Goal: Book appointment/travel/reservation

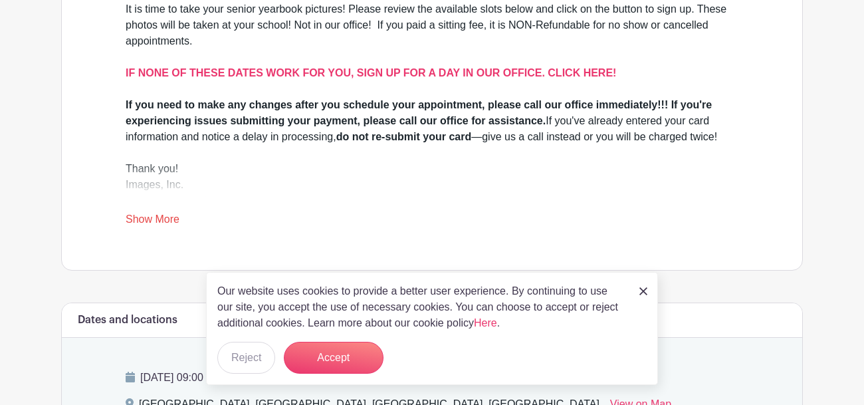
scroll to position [452, 0]
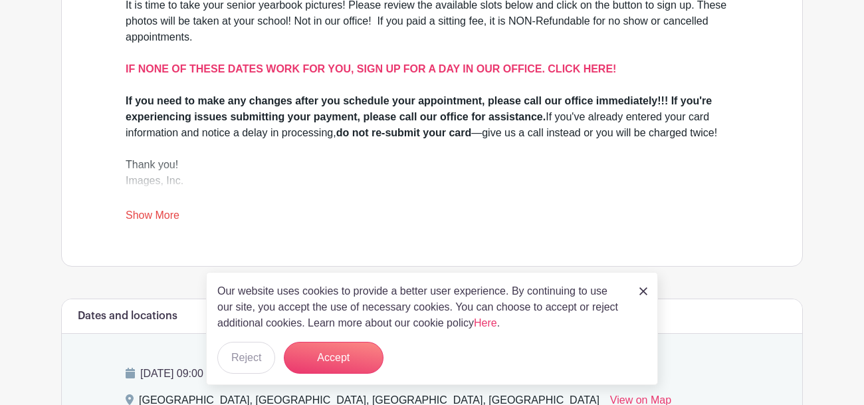
click at [643, 288] on img at bounding box center [643, 291] width 8 height 8
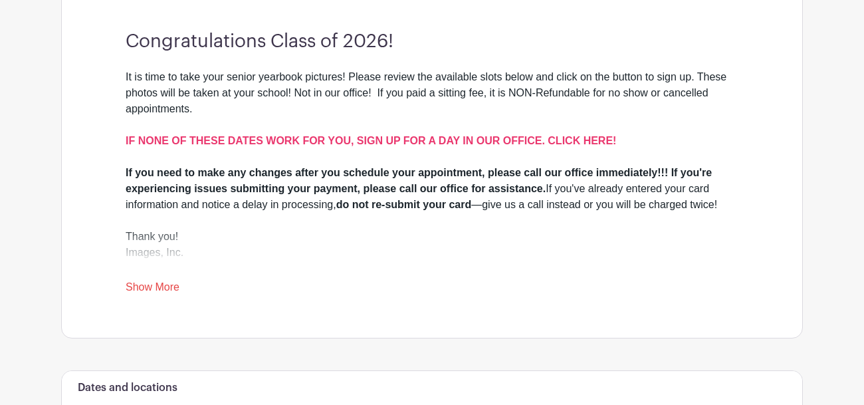
scroll to position [369, 0]
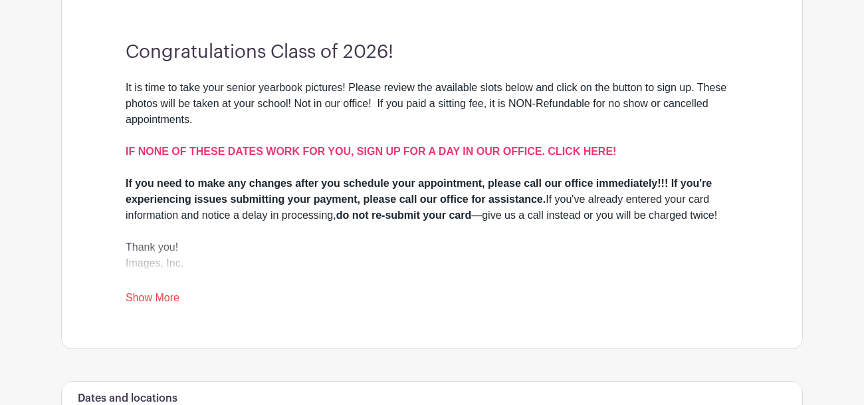
click at [165, 295] on link "Show More" at bounding box center [153, 300] width 54 height 17
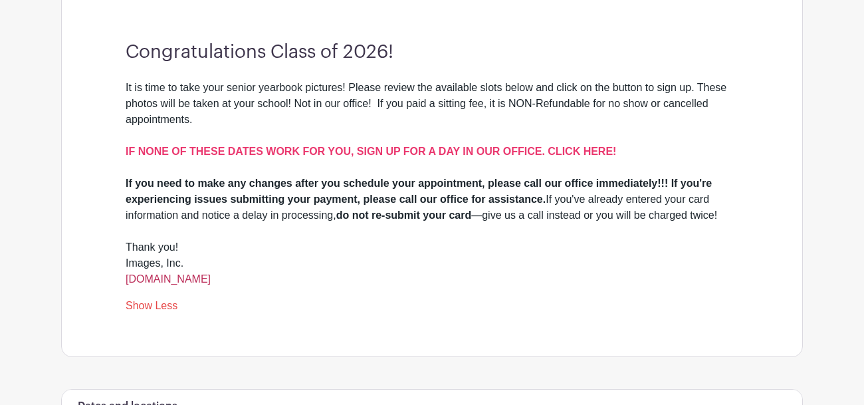
click at [190, 280] on link "[DOMAIN_NAME]" at bounding box center [168, 278] width 85 height 11
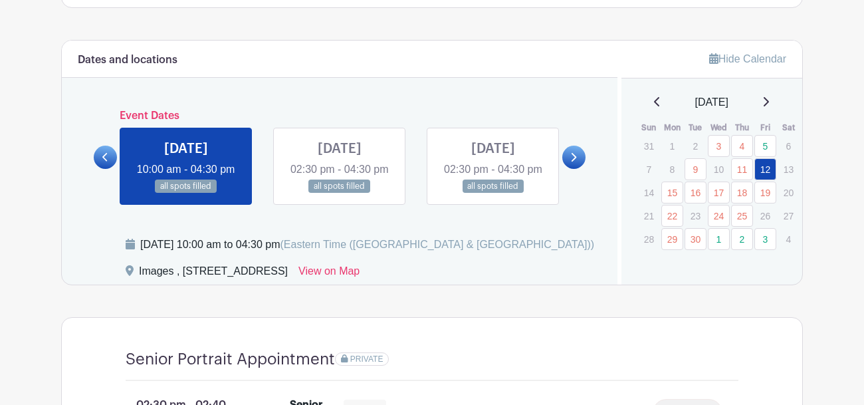
scroll to position [679, 0]
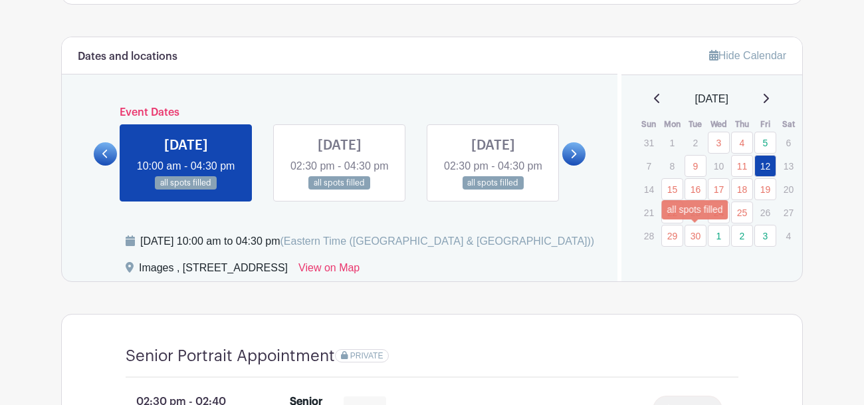
click at [693, 236] on link "30" at bounding box center [695, 236] width 22 height 22
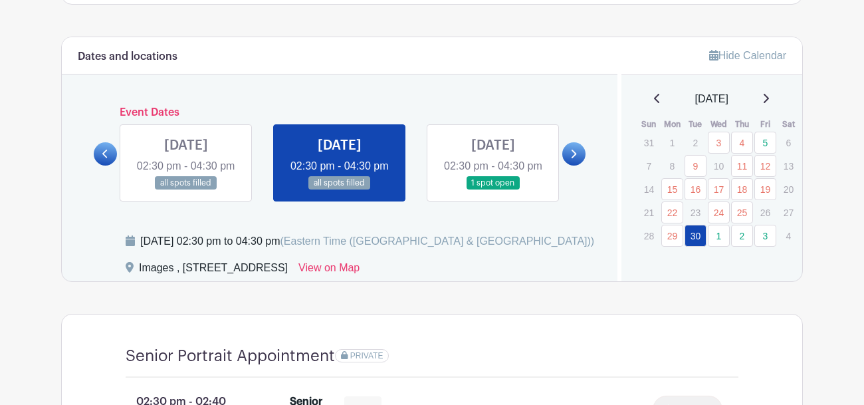
click at [493, 190] on link at bounding box center [493, 190] width 0 height 0
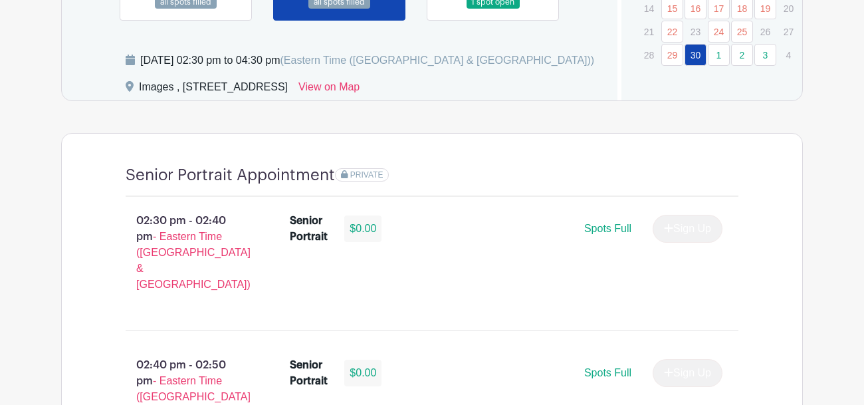
scroll to position [860, 0]
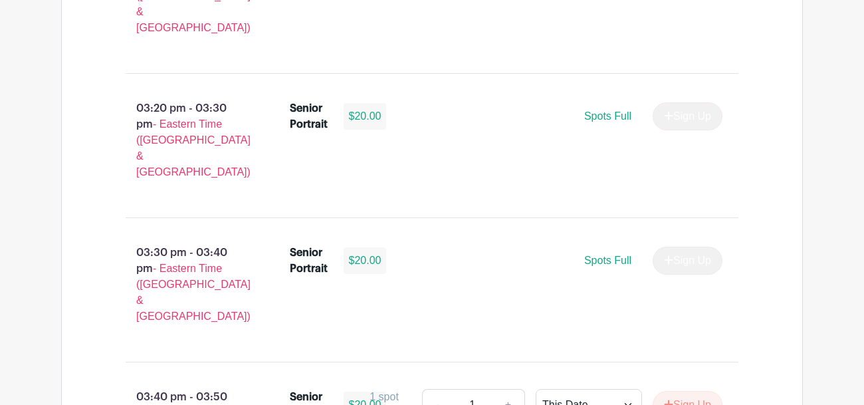
scroll to position [1699, 0]
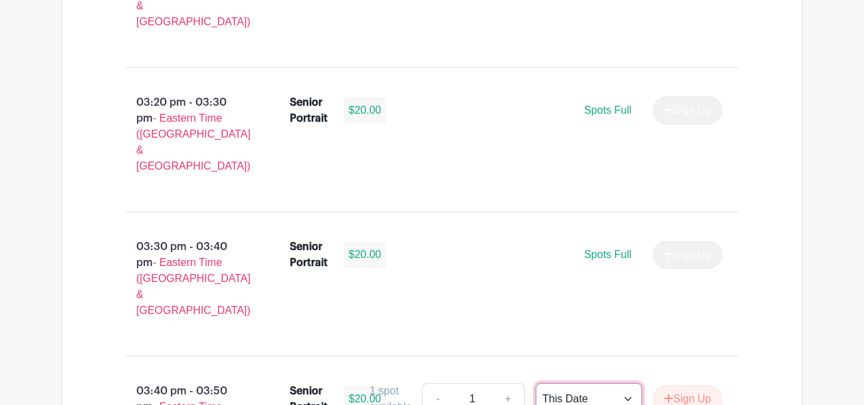
click at [562, 383] on select "This Date Select Dates" at bounding box center [588, 399] width 106 height 32
click at [535, 383] on select "This Date Select Dates" at bounding box center [588, 399] width 106 height 32
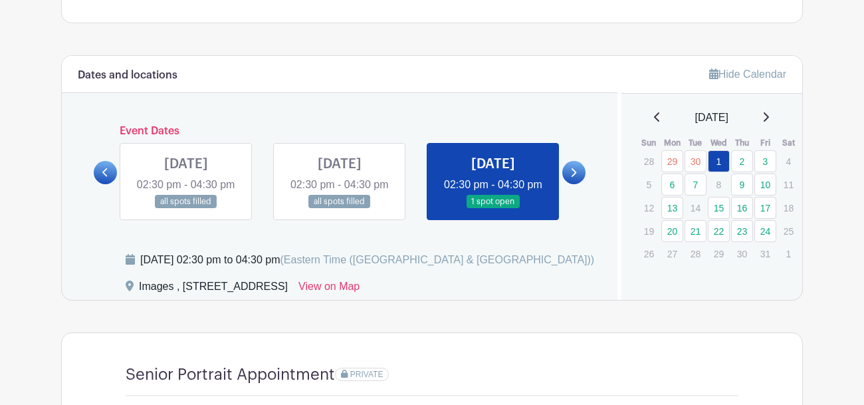
scroll to position [660, 0]
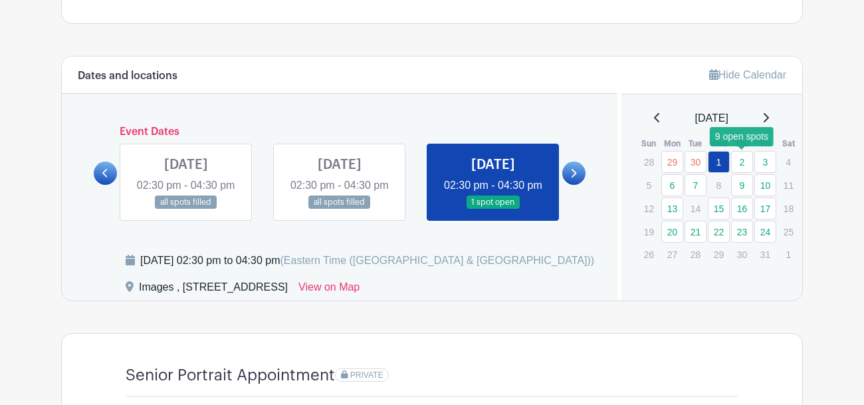
click at [743, 159] on link "2" at bounding box center [742, 162] width 22 height 22
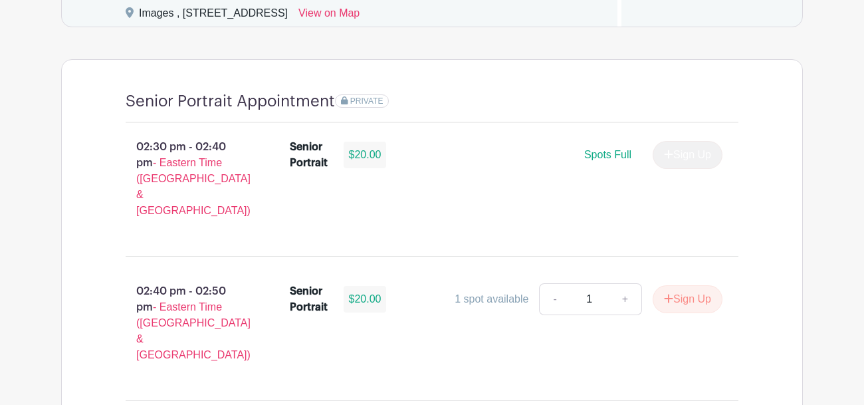
scroll to position [929, 0]
